Goal: Task Accomplishment & Management: Use online tool/utility

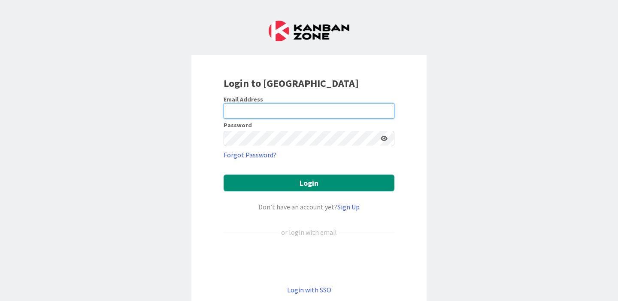
click at [282, 105] on input "email" at bounding box center [309, 110] width 171 height 15
type input "[EMAIL_ADDRESS][DOMAIN_NAME]"
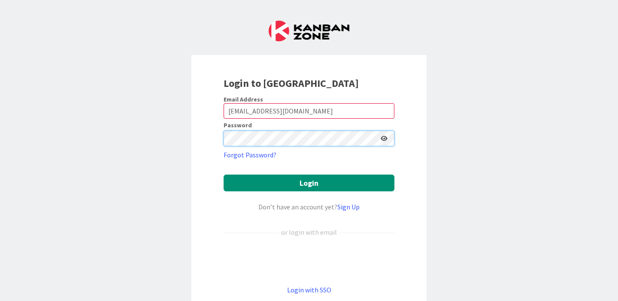
click at [224, 174] on button "Login" at bounding box center [309, 182] width 171 height 17
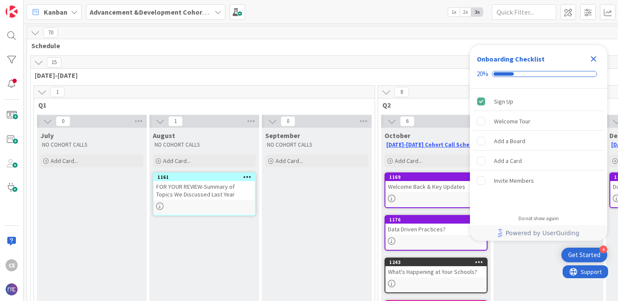
click at [594, 58] on icon "Close Checklist" at bounding box center [594, 59] width 6 height 6
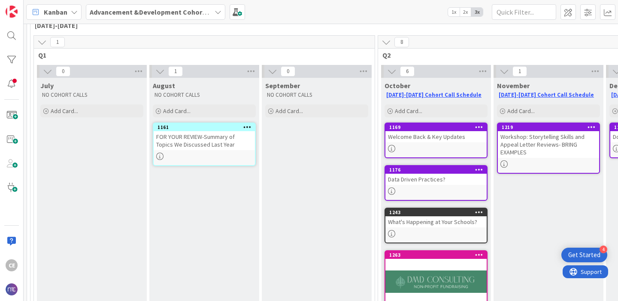
scroll to position [50, 0]
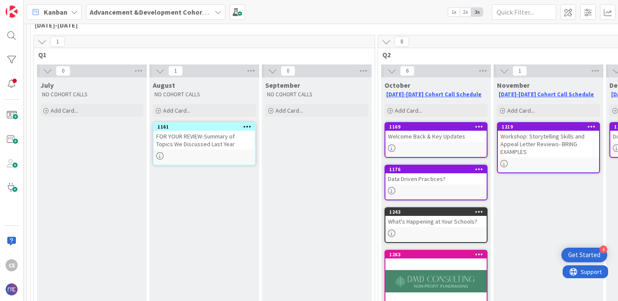
click at [433, 145] on div at bounding box center [436, 147] width 101 height 7
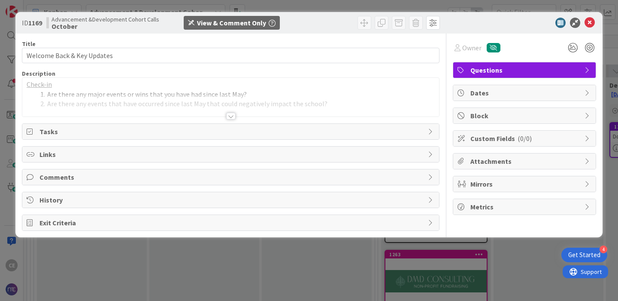
click at [229, 116] on div at bounding box center [230, 115] width 9 height 7
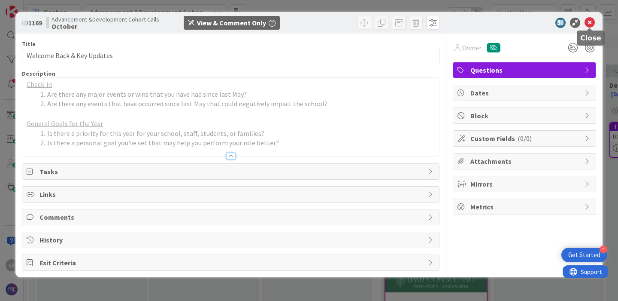
click at [590, 20] on icon at bounding box center [590, 23] width 10 height 10
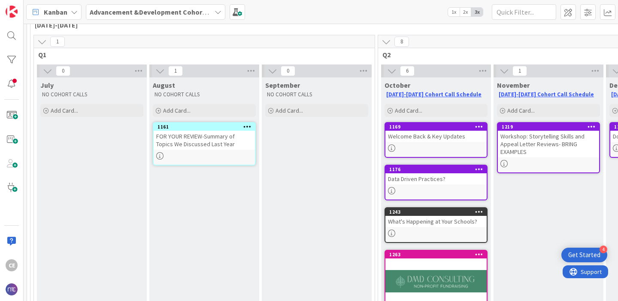
click at [444, 180] on div "Data Driven Practices?" at bounding box center [436, 178] width 101 height 11
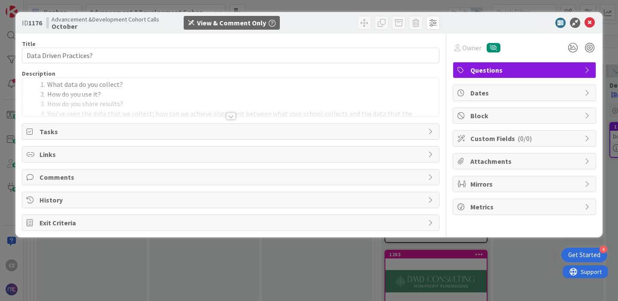
click at [231, 116] on div at bounding box center [230, 115] width 9 height 7
